Goal: Information Seeking & Learning: Learn about a topic

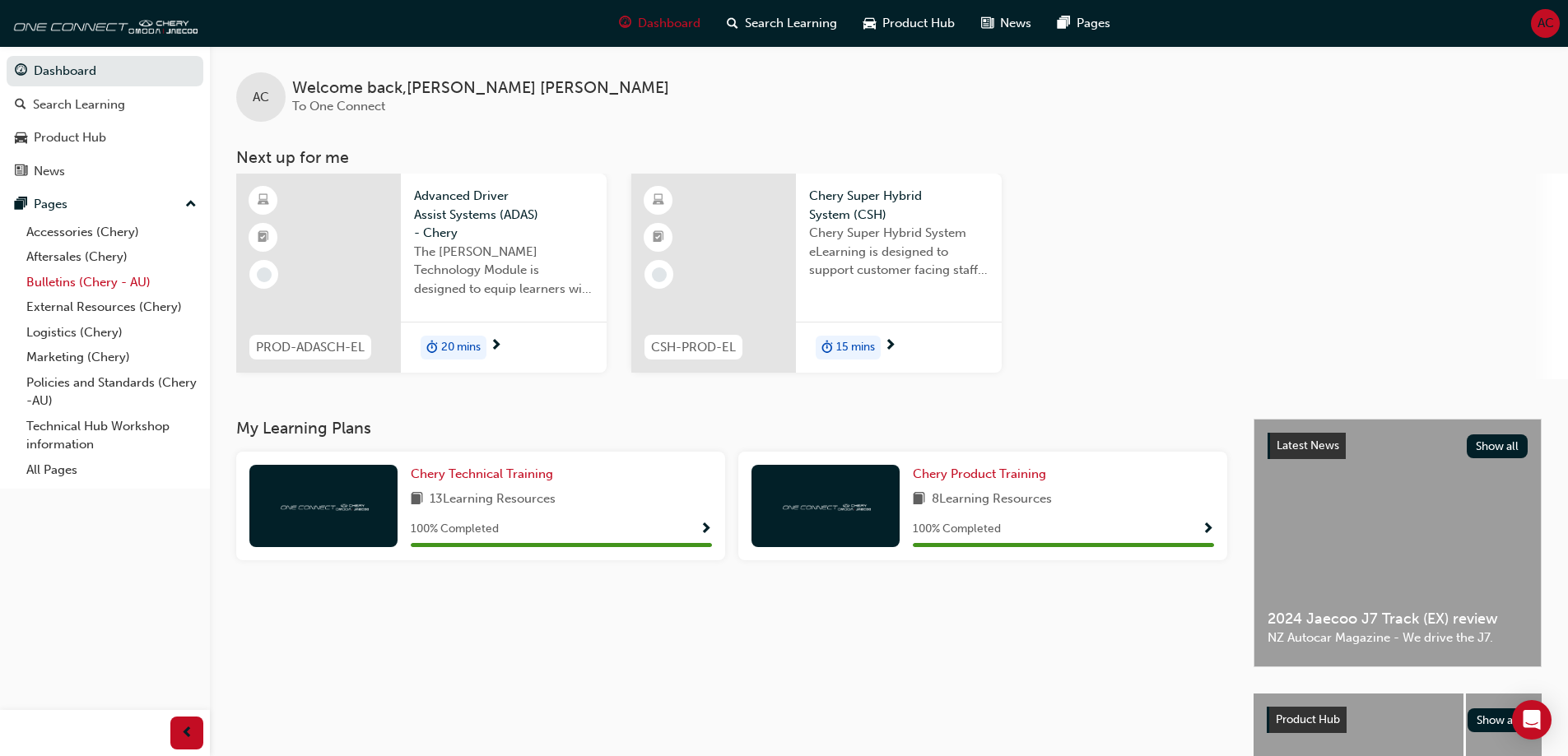
click at [80, 288] on link "Bulletins (Chery - AU)" at bounding box center [112, 282] width 184 height 25
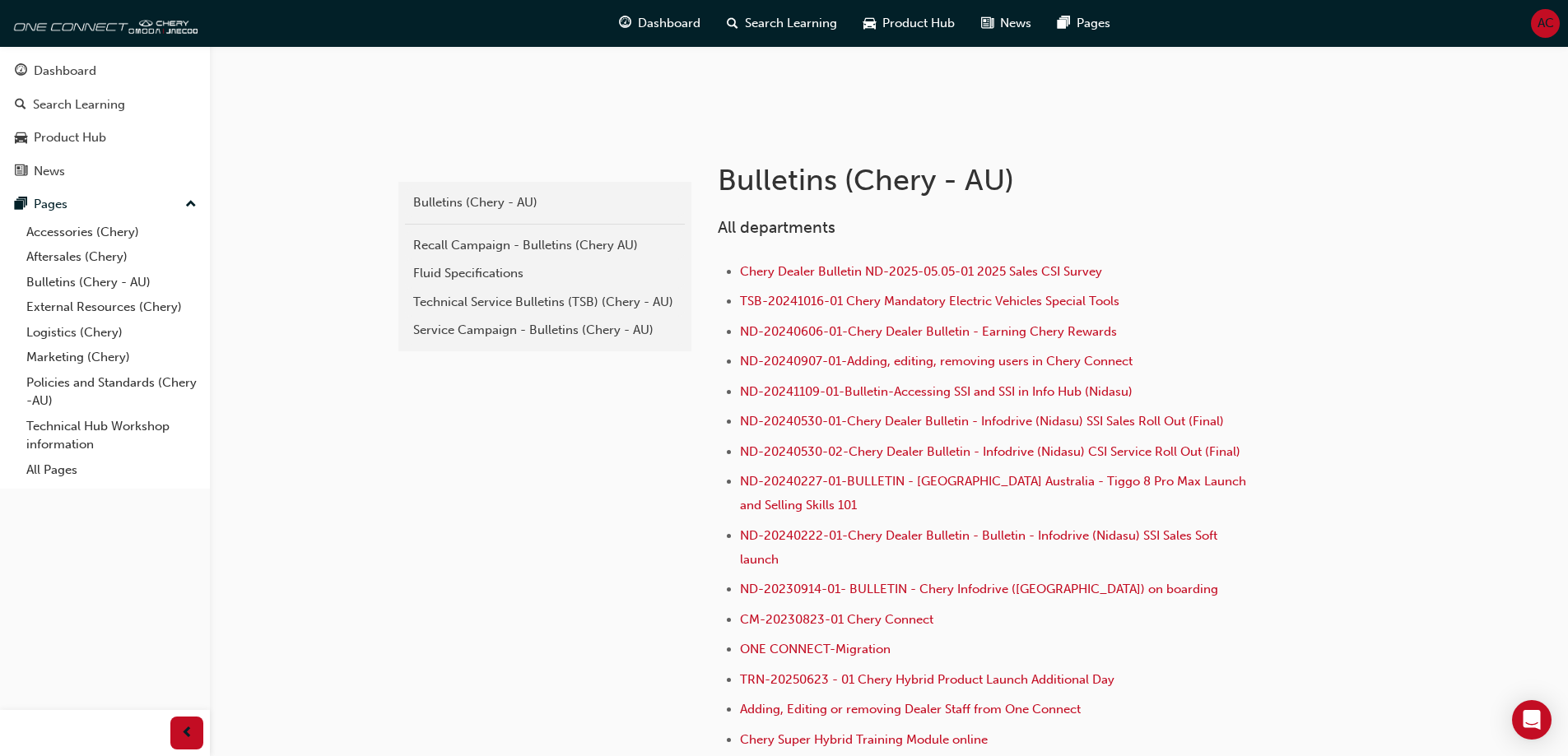
scroll to position [247, 0]
click at [77, 433] on link "Technical Hub Workshop information" at bounding box center [112, 436] width 184 height 44
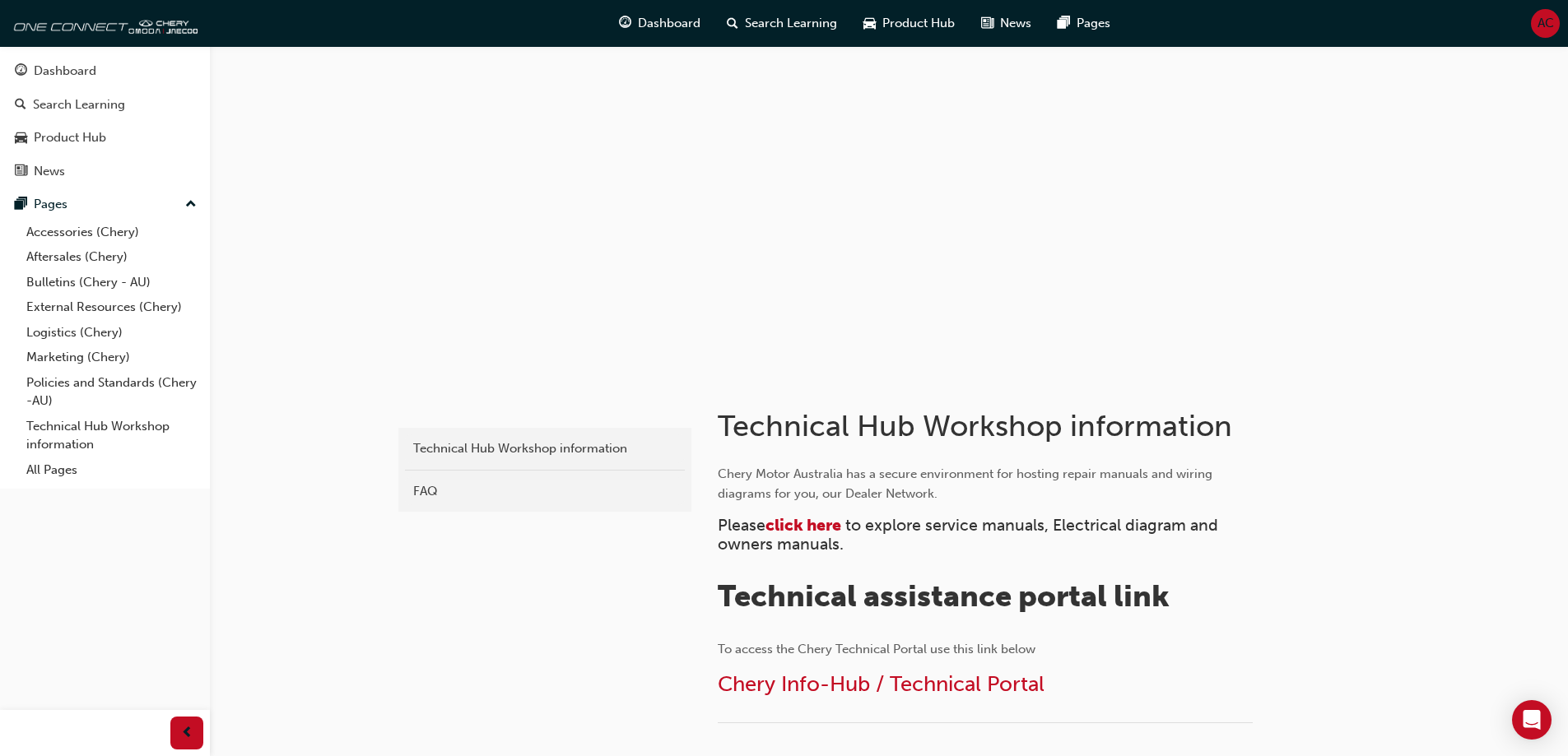
scroll to position [164, 0]
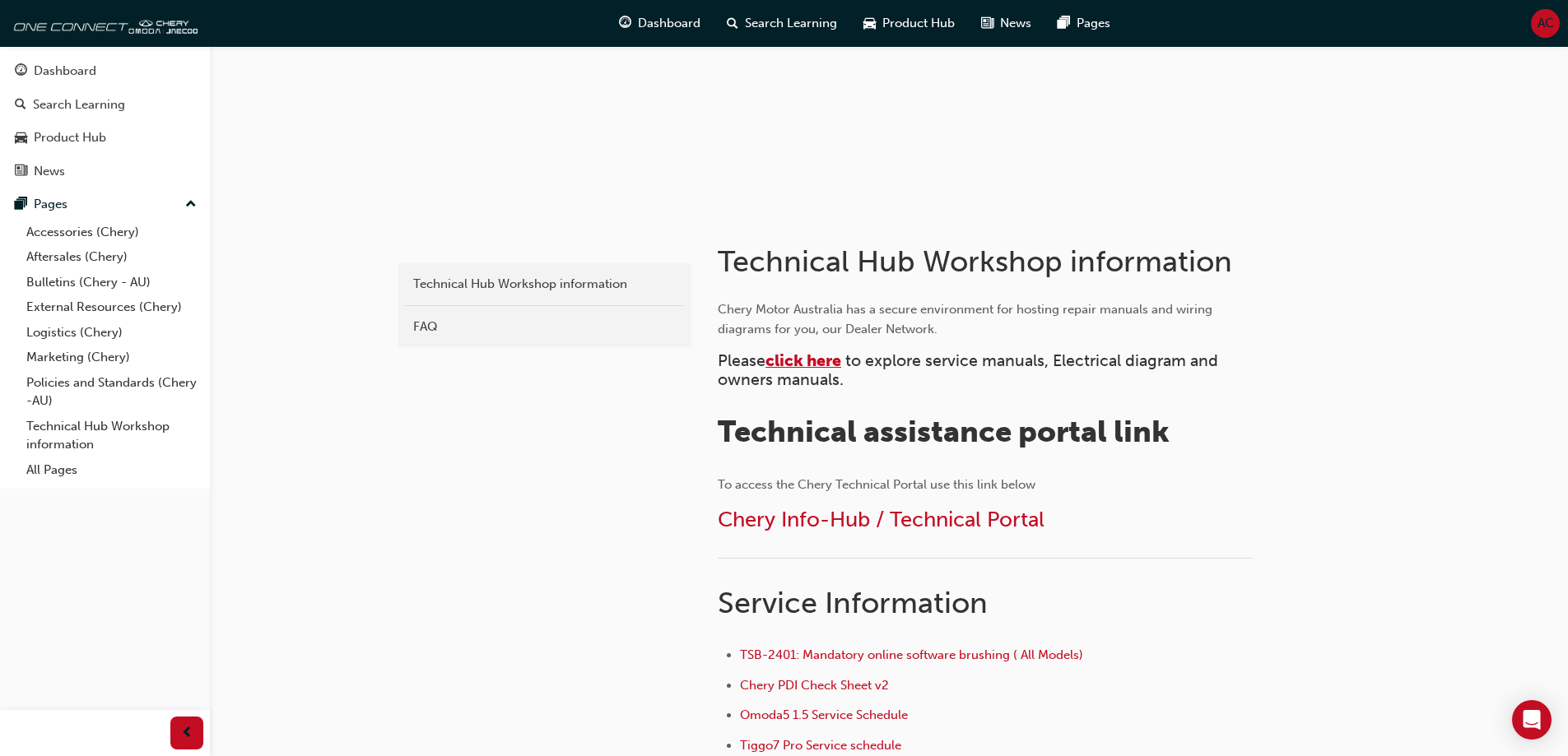
click at [815, 360] on span "click here" at bounding box center [803, 360] width 75 height 19
